Goal: Information Seeking & Learning: Learn about a topic

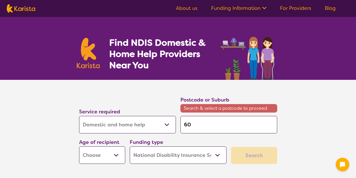
select select "Domestic and home help"
select select "NDIS"
select select "Domestic and home help"
select select "NDIS"
type input "605"
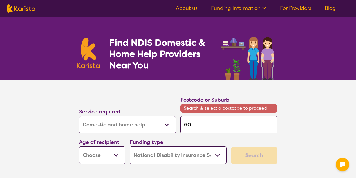
type input "605"
type input "6059"
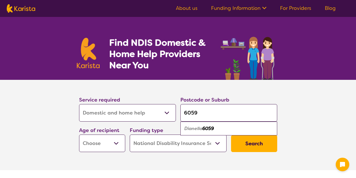
type input "6059"
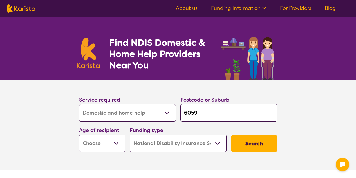
click at [115, 144] on select "Early Childhood - 0 to 9 Child - 10 to 11 Adolescent - 12 to 17 Adult - 18 to 6…" at bounding box center [102, 142] width 46 height 17
select select "EC"
click at [79, 134] on select "Early Childhood - 0 to 9 Child - 10 to 11 Adolescent - 12 to 17 Adult - 18 to 6…" at bounding box center [102, 142] width 46 height 17
select select "EC"
click at [259, 139] on button "Search" at bounding box center [254, 143] width 46 height 17
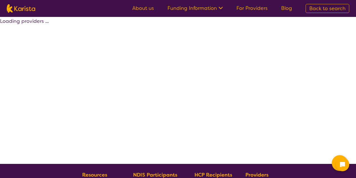
select select "Domestic and home help"
select select "EC"
select select "NDIS"
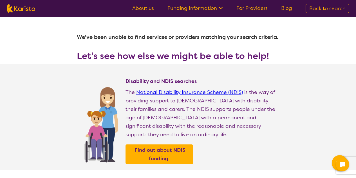
select select "Domestic and home help"
select select "EC"
select select "NDIS"
select select "Domestic and home help"
select select "EC"
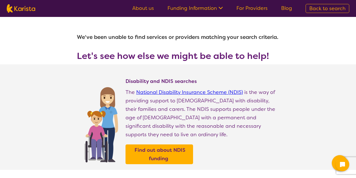
select select "NDIS"
